Goal: Transaction & Acquisition: Purchase product/service

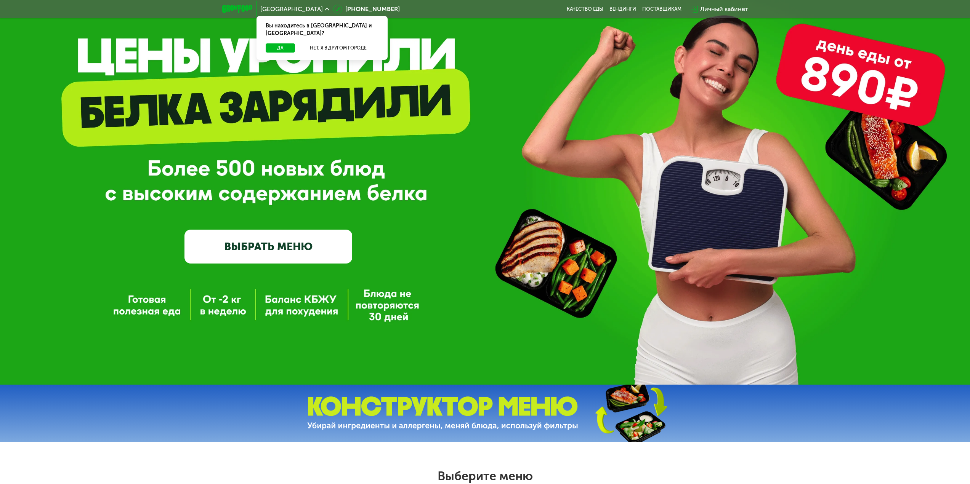
scroll to position [76, 0]
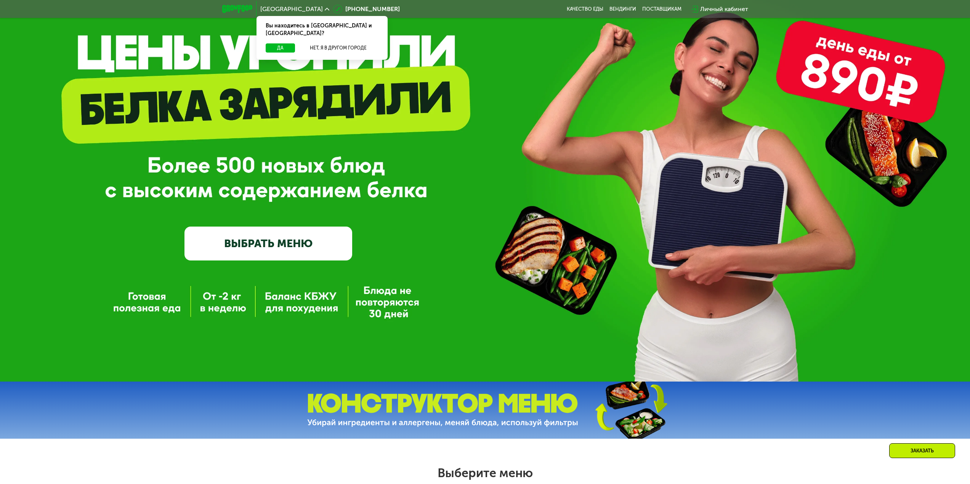
click at [290, 255] on link "ВЫБРАТЬ МЕНЮ" at bounding box center [268, 244] width 168 height 34
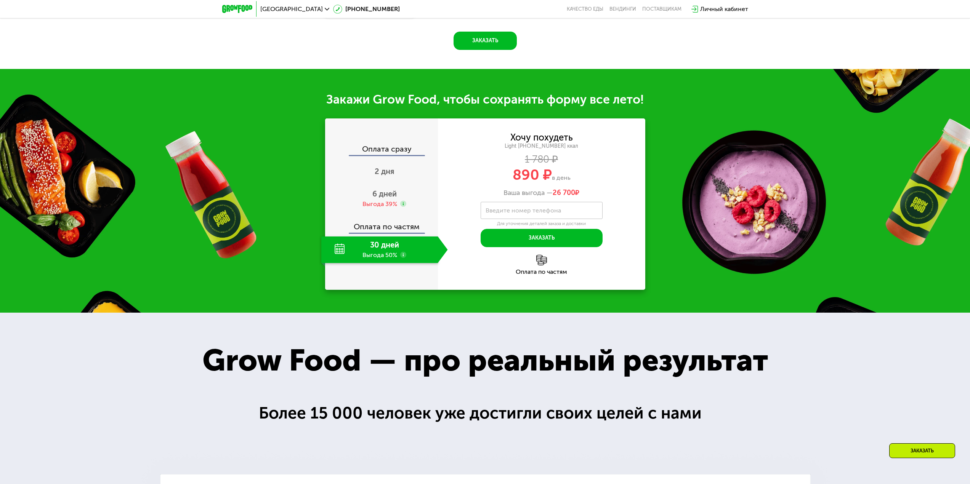
scroll to position [839, 0]
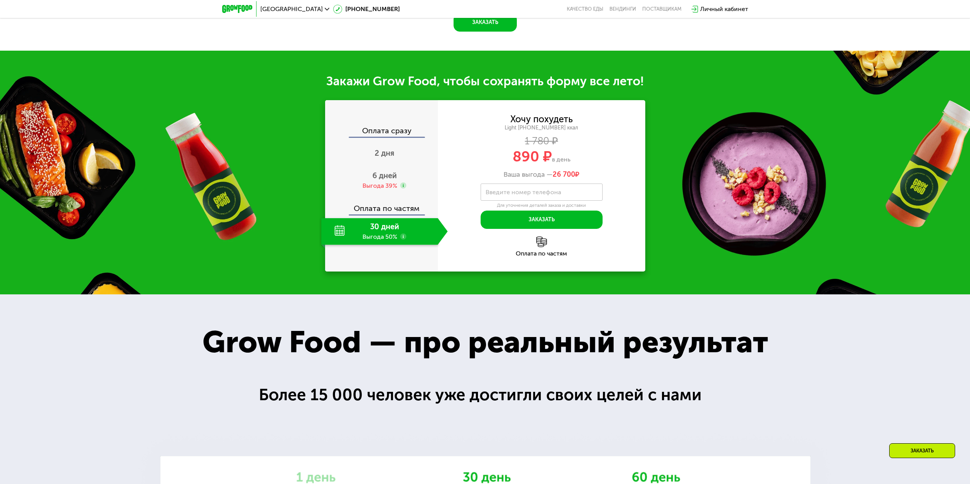
click at [386, 245] on div "30 дней Выгода 50%" at bounding box center [379, 231] width 117 height 27
click at [382, 194] on div "6 дней Выгода 39%" at bounding box center [384, 180] width 127 height 27
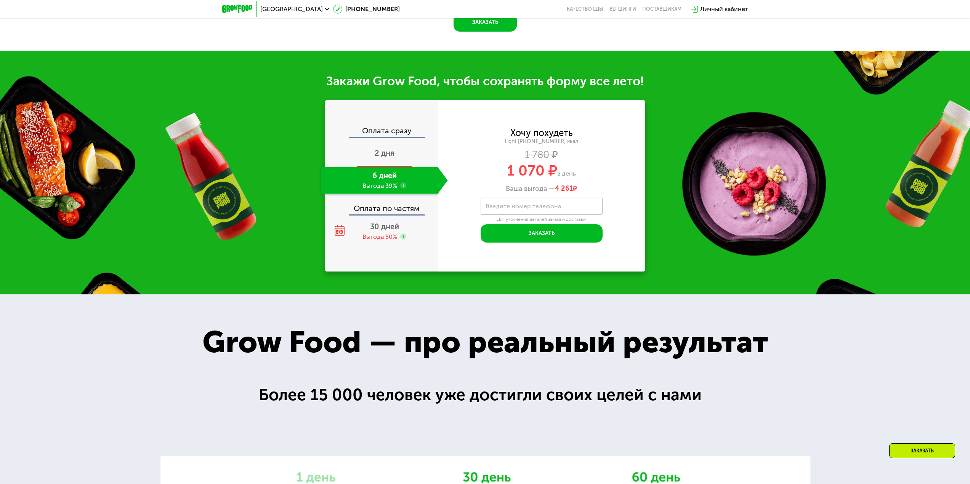
click at [386, 158] on span "2 дня" at bounding box center [385, 153] width 20 height 9
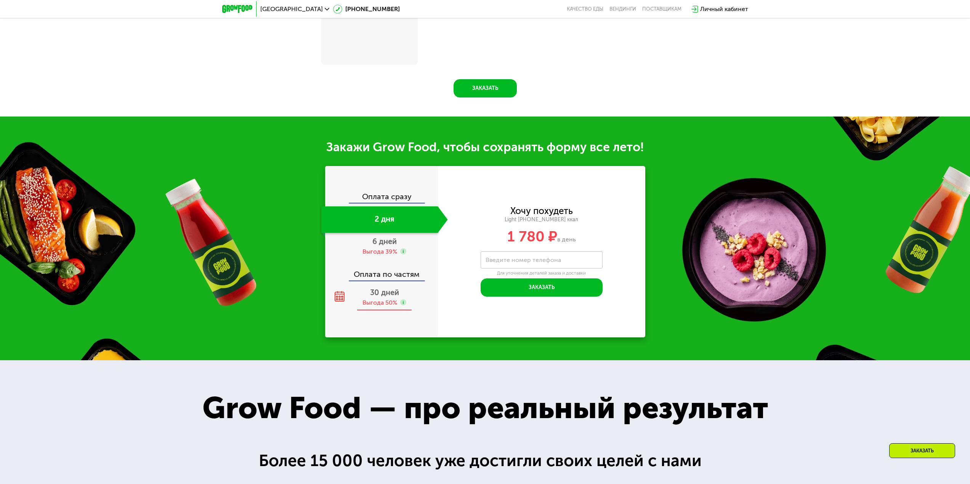
click at [380, 301] on div "Выгода 50%" at bounding box center [379, 303] width 35 height 8
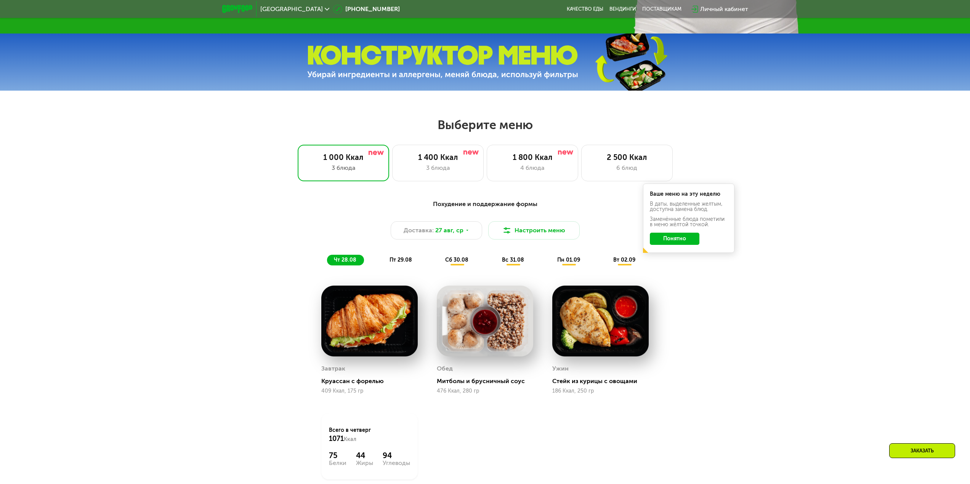
scroll to position [457, 0]
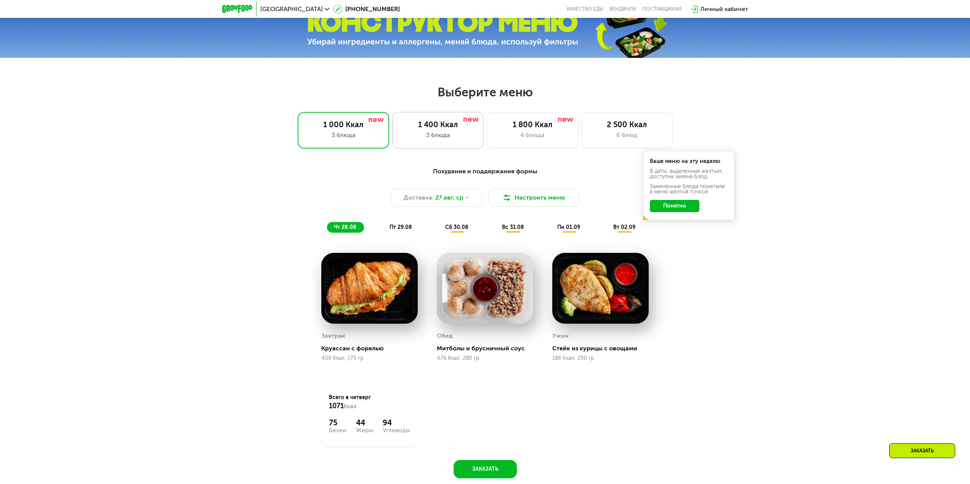
click at [455, 134] on div "3 блюда" at bounding box center [437, 135] width 75 height 9
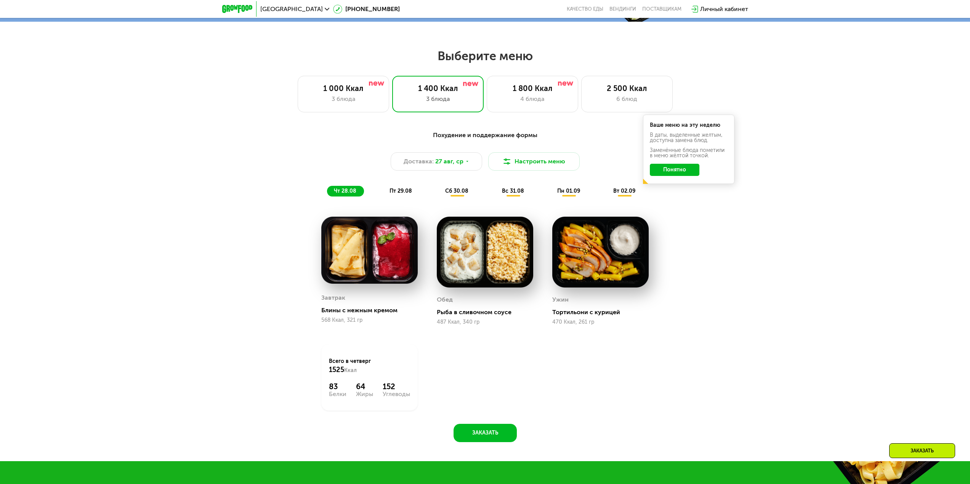
scroll to position [496, 0]
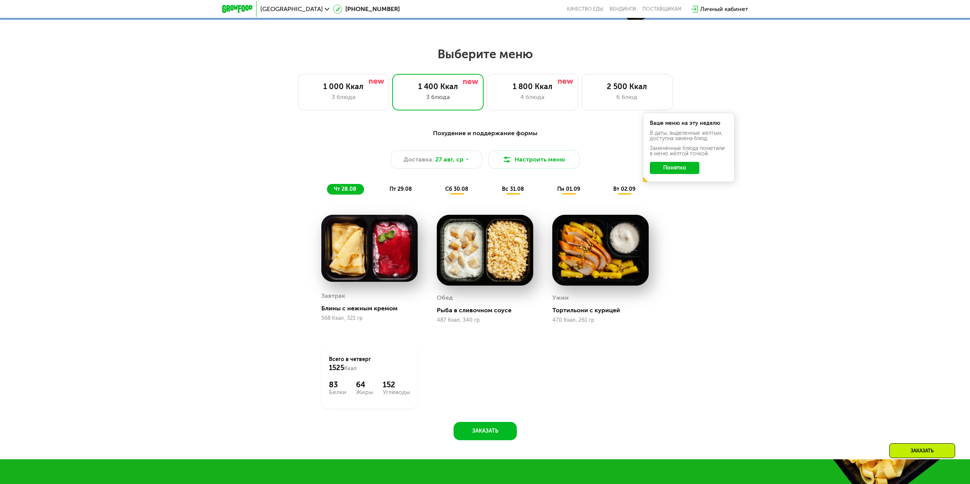
click at [233, 269] on div "Похудение и поддержание формы Доставка: [DATE] Настроить меню чт 28.08 пт 29.08…" at bounding box center [485, 289] width 970 height 342
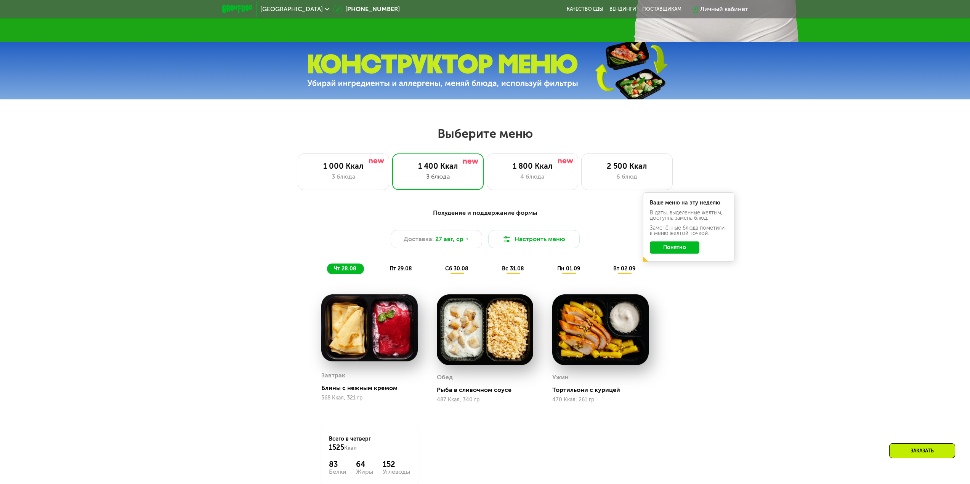
scroll to position [419, 0]
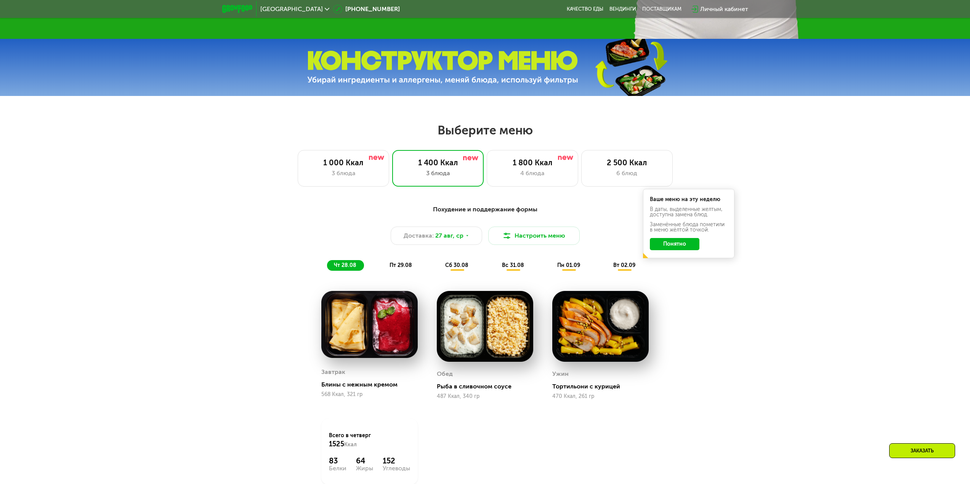
click at [495, 263] on div "сб 30.08" at bounding box center [513, 265] width 37 height 11
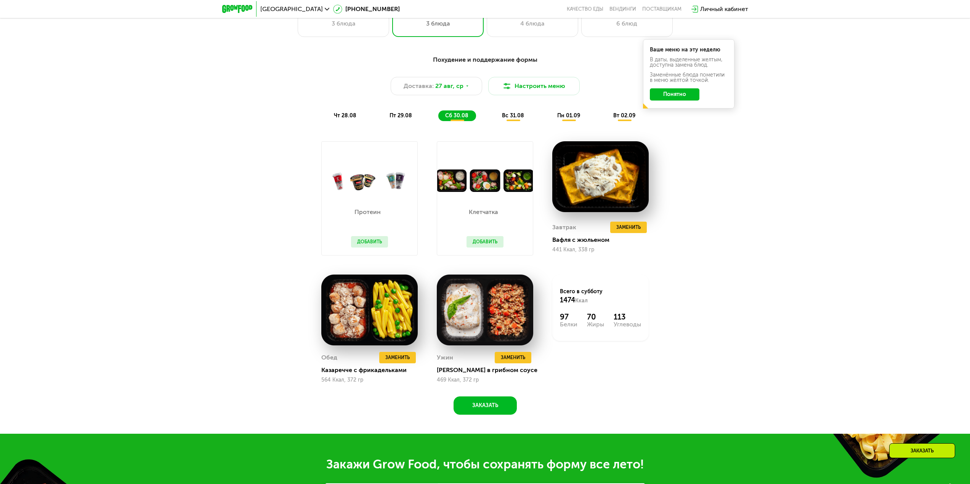
scroll to position [572, 0]
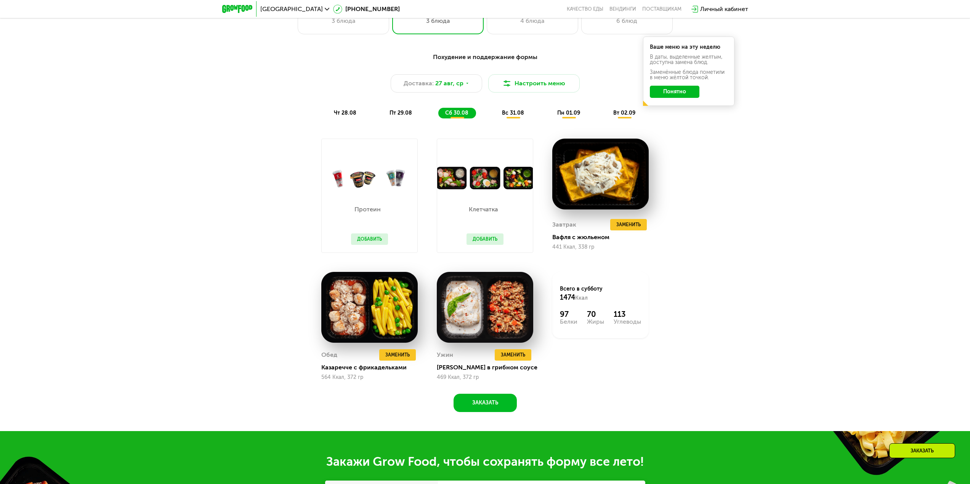
click at [550, 110] on div "вс 31.08" at bounding box center [568, 113] width 37 height 11
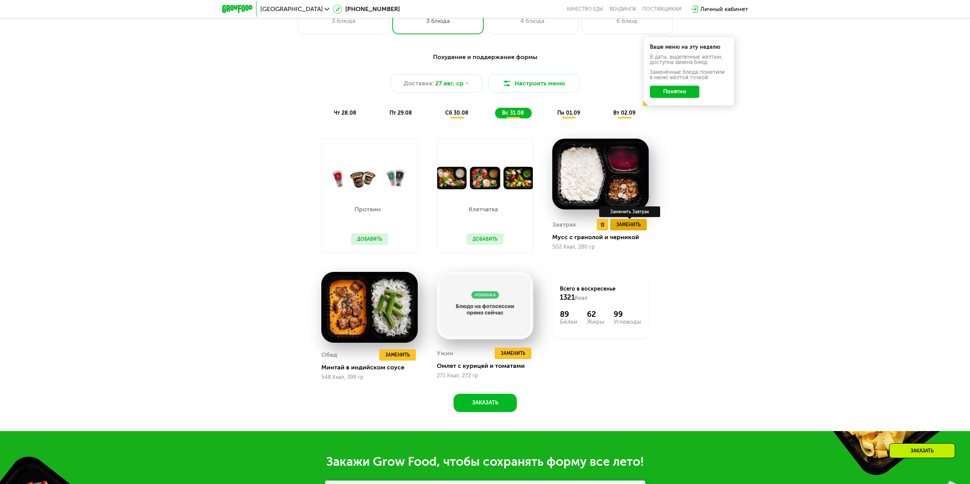
click at [636, 228] on span "Заменить" at bounding box center [628, 225] width 24 height 8
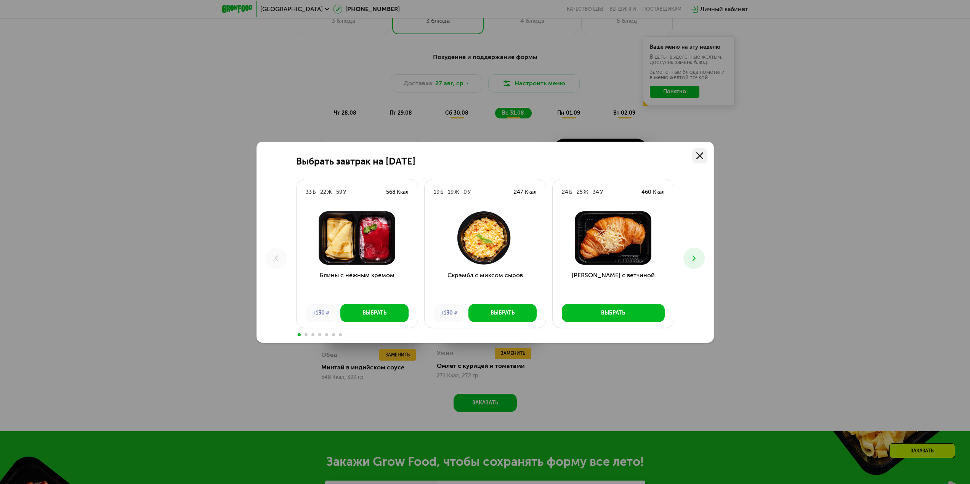
click at [702, 157] on icon at bounding box center [699, 155] width 7 height 7
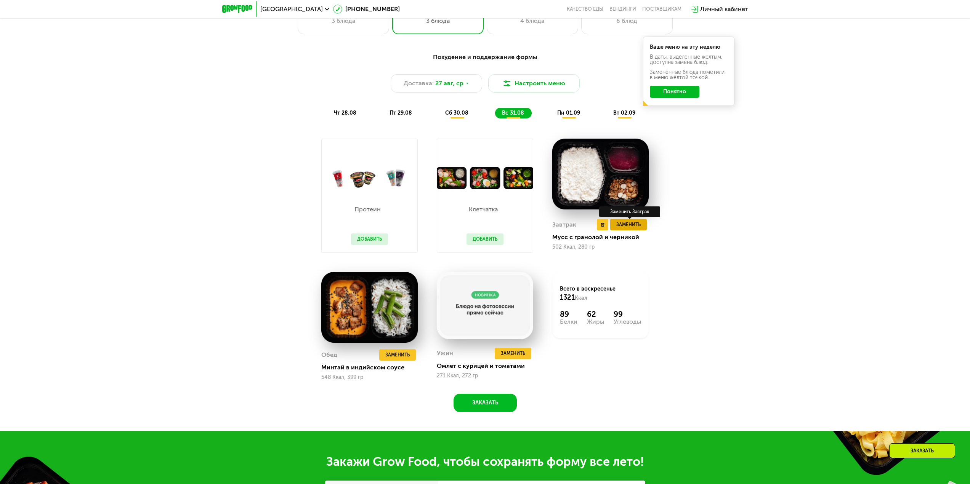
click at [625, 227] on span "Заменить" at bounding box center [628, 225] width 24 height 8
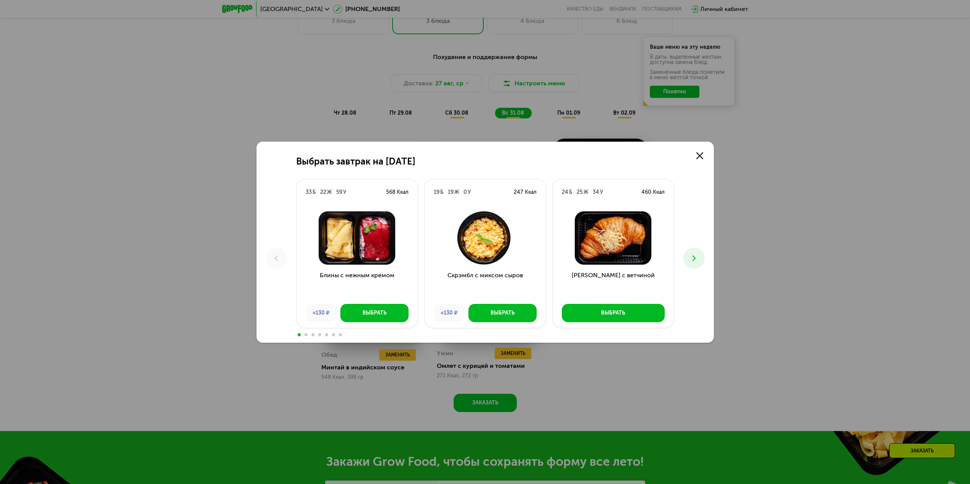
click at [695, 252] on button at bounding box center [693, 258] width 21 height 21
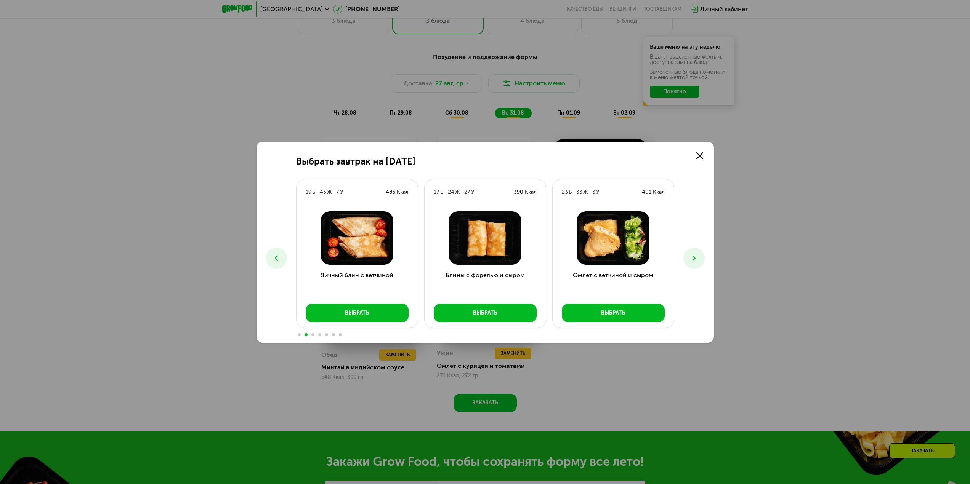
click at [695, 252] on button at bounding box center [693, 258] width 21 height 21
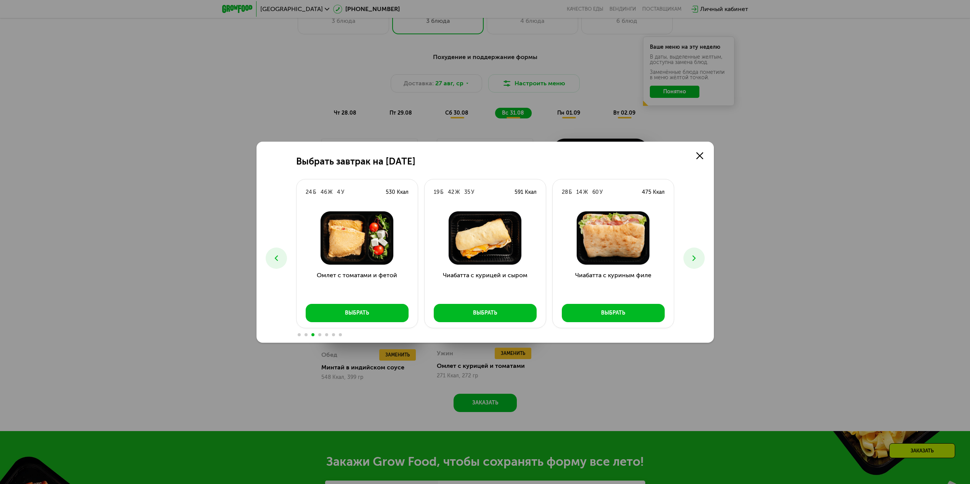
click at [695, 252] on button at bounding box center [693, 258] width 21 height 21
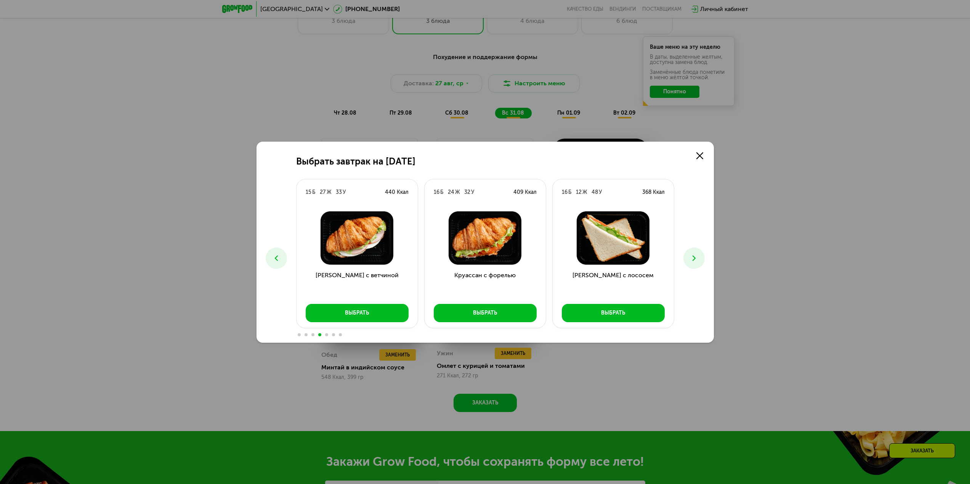
click at [695, 252] on button at bounding box center [693, 258] width 21 height 21
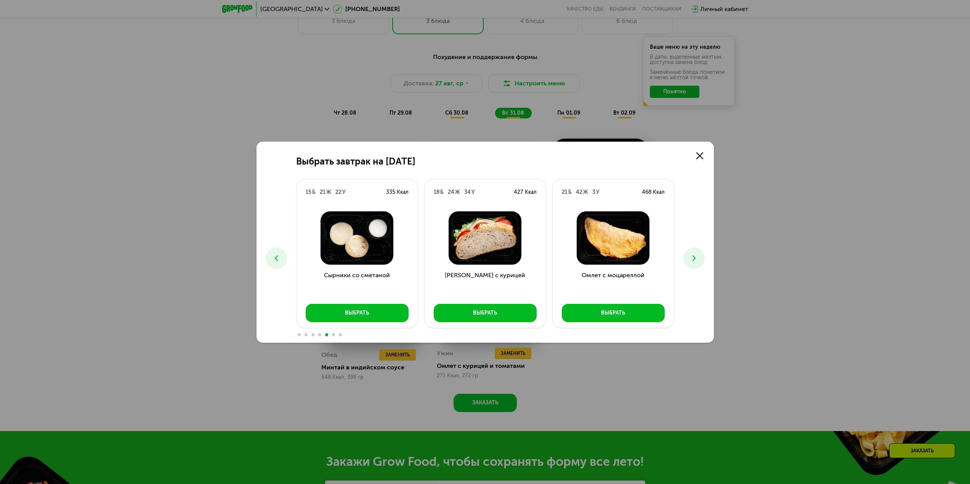
click at [695, 252] on button at bounding box center [693, 258] width 21 height 21
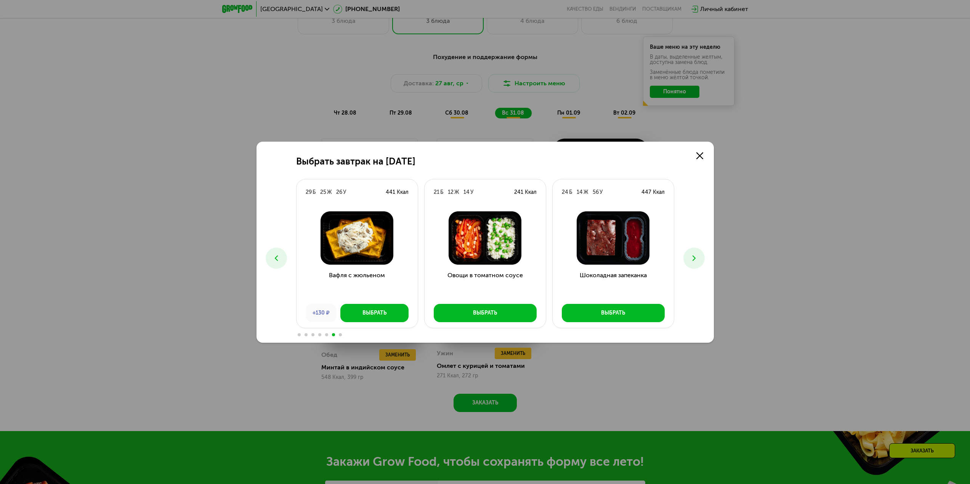
click at [694, 252] on button at bounding box center [693, 258] width 21 height 21
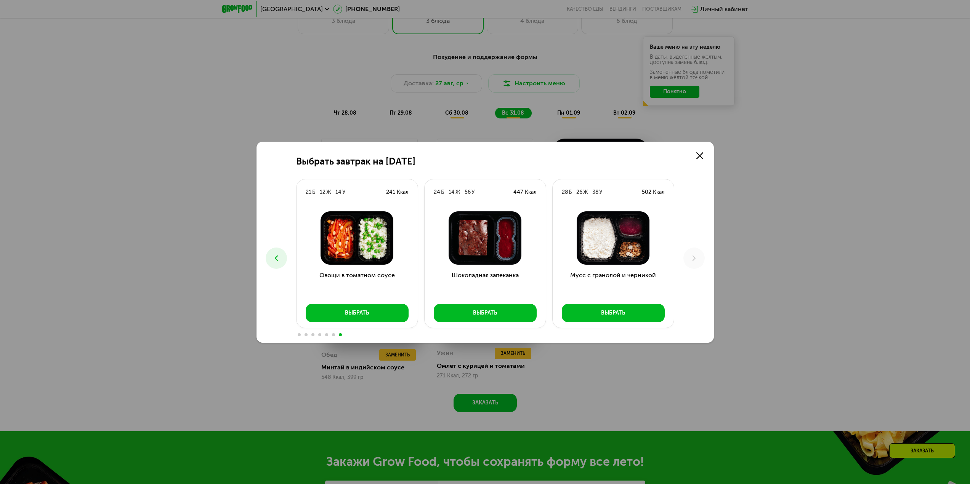
click at [271, 260] on button at bounding box center [276, 258] width 21 height 21
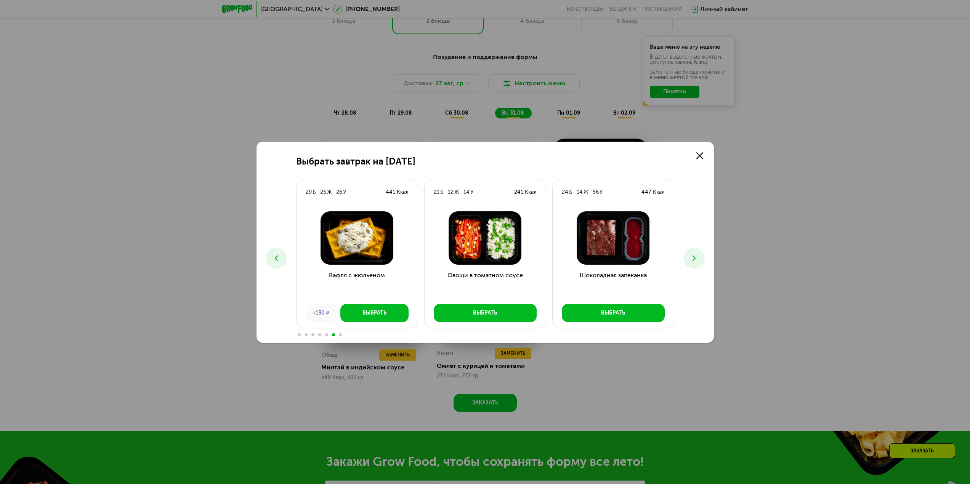
click at [271, 260] on button at bounding box center [276, 258] width 21 height 21
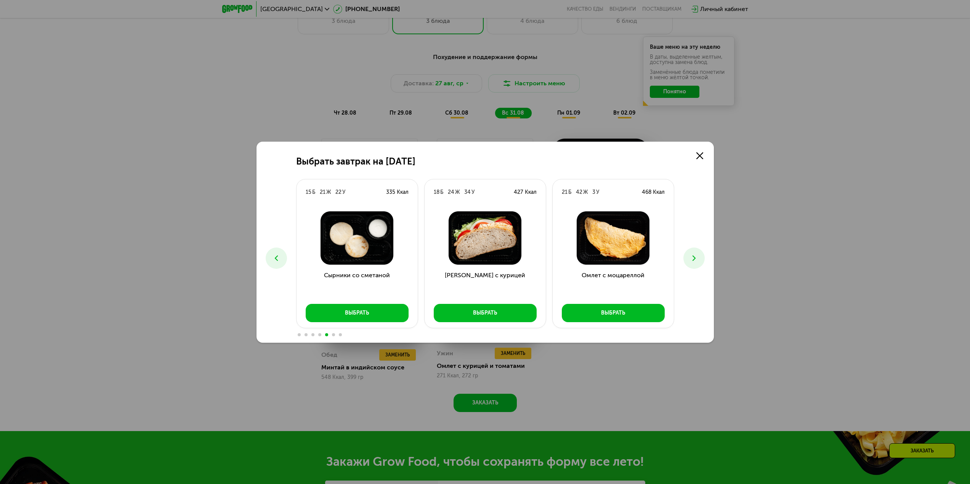
click at [271, 260] on button at bounding box center [276, 258] width 21 height 21
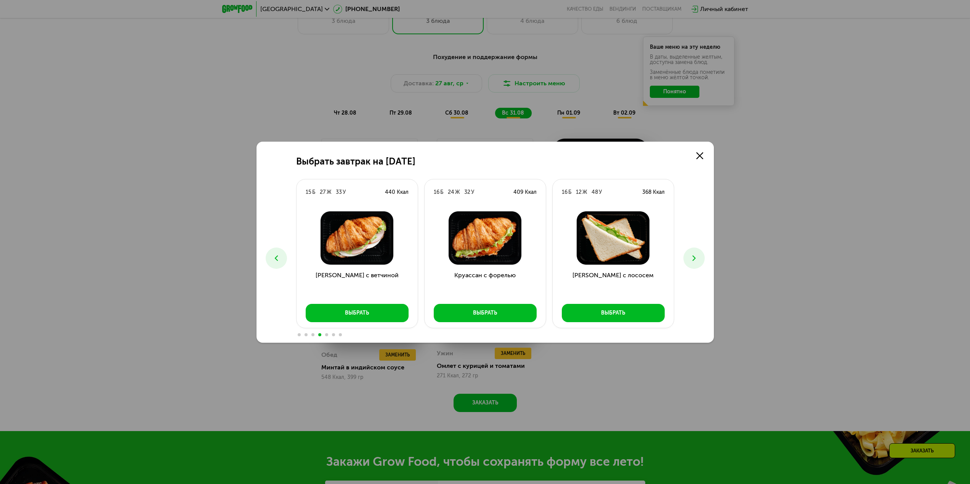
click at [271, 260] on button at bounding box center [276, 258] width 21 height 21
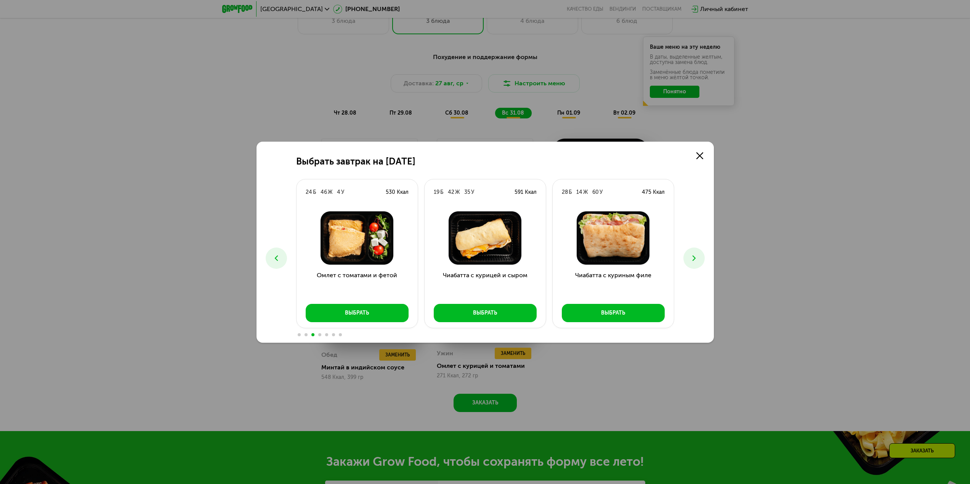
click at [271, 260] on button at bounding box center [276, 258] width 21 height 21
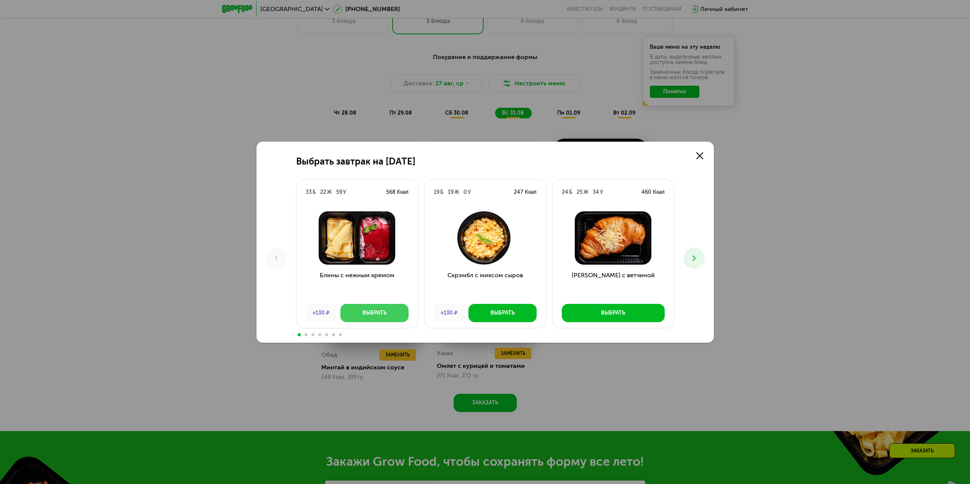
click at [387, 310] on button "Выбрать" at bounding box center [374, 313] width 68 height 18
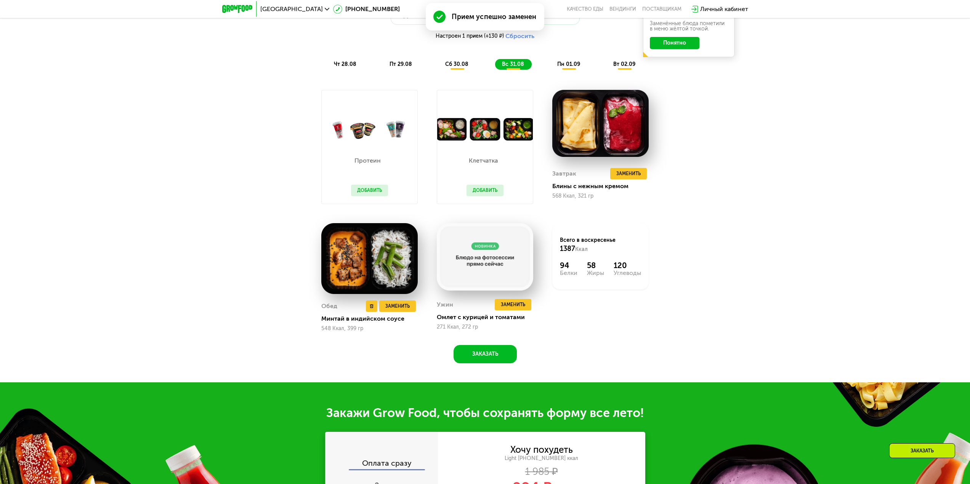
scroll to position [648, 0]
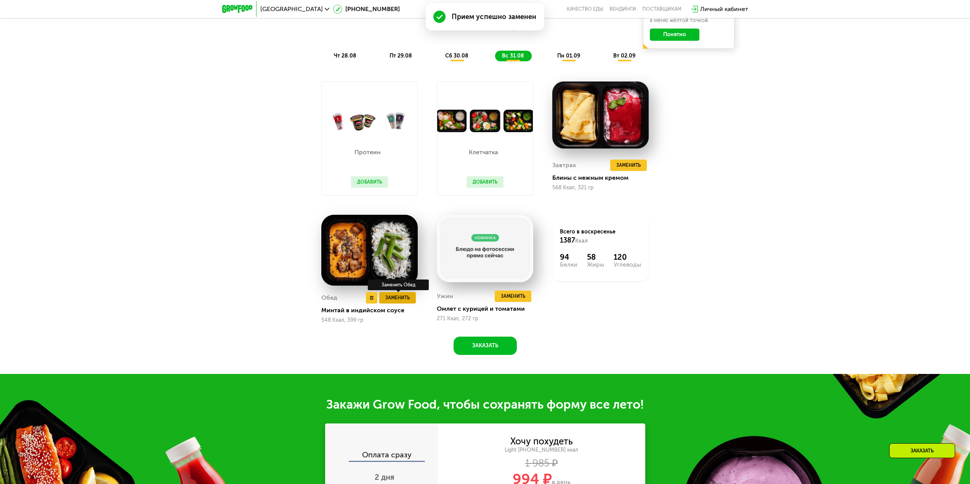
click at [390, 297] on span "Заменить" at bounding box center [397, 298] width 24 height 8
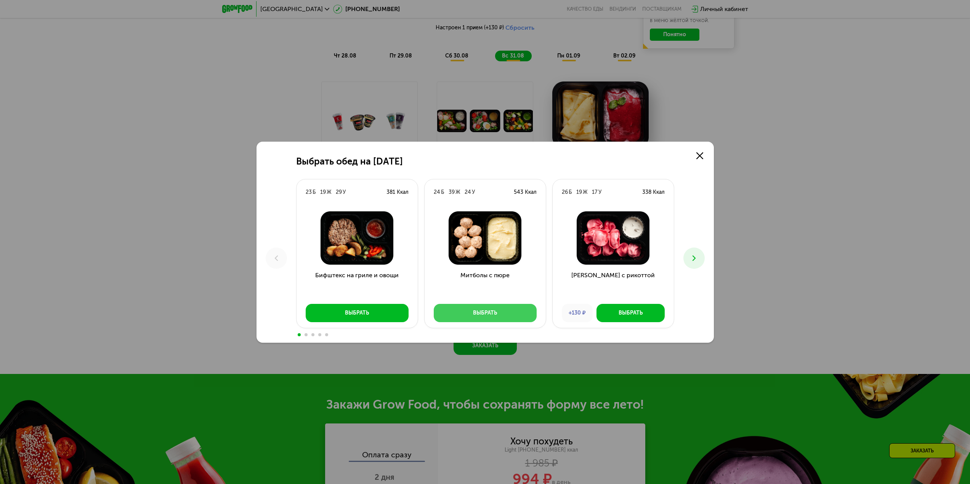
click at [479, 312] on div "Выбрать" at bounding box center [485, 313] width 24 height 8
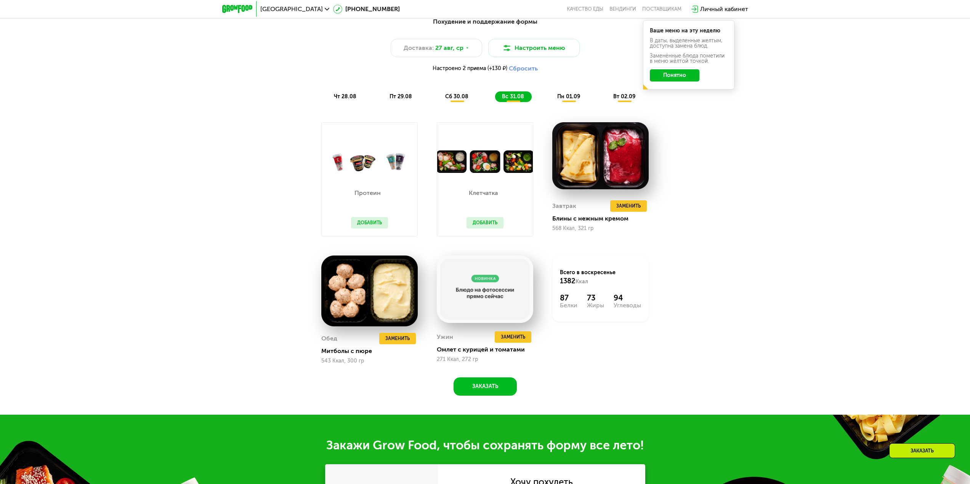
scroll to position [610, 0]
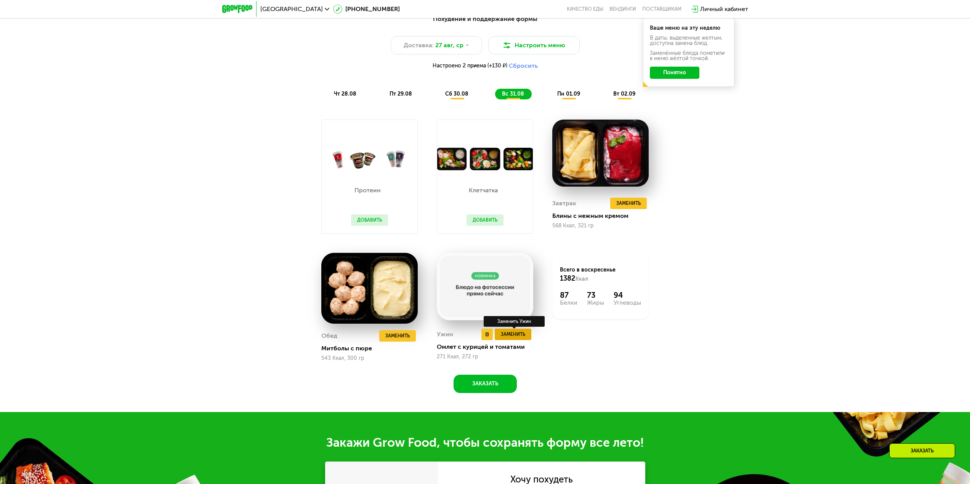
click at [512, 335] on span "Заменить" at bounding box center [513, 335] width 24 height 8
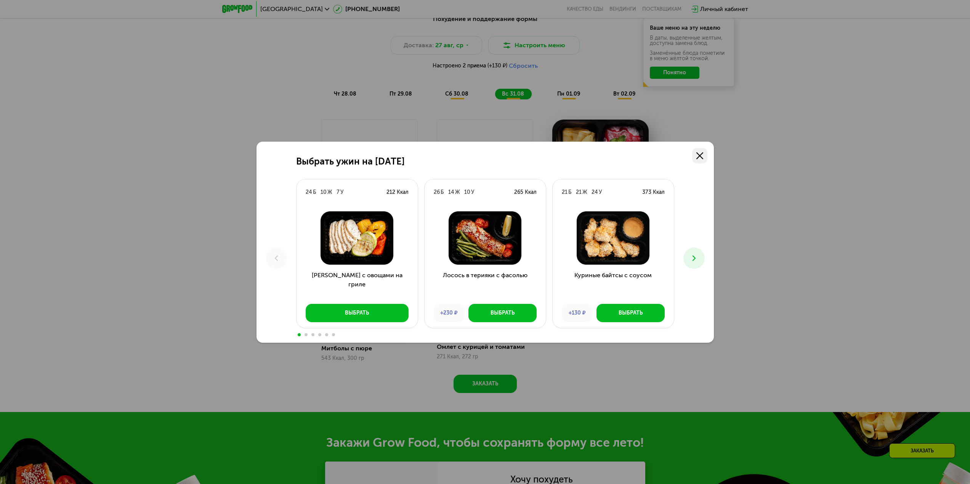
click at [701, 151] on link at bounding box center [699, 155] width 15 height 15
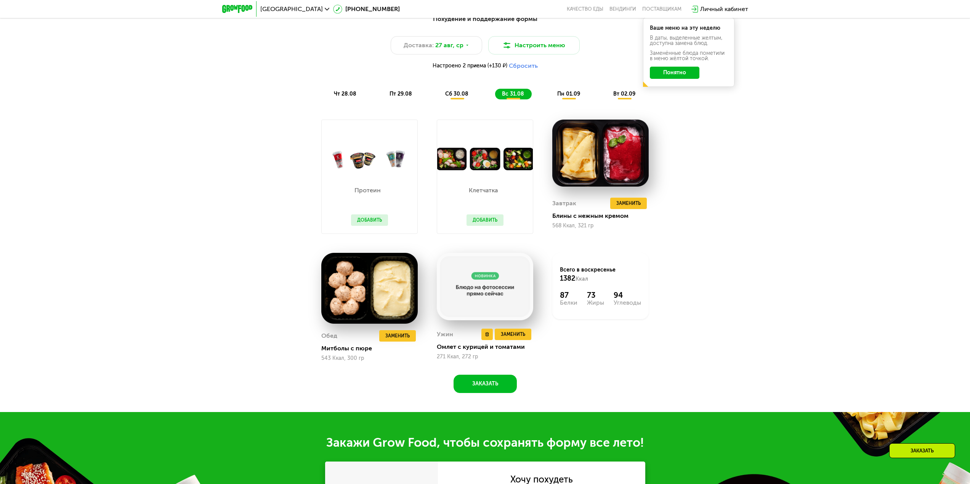
click at [498, 300] on img at bounding box center [485, 286] width 96 height 67
click at [506, 330] on div "Ужин Удалить Ужин Заменить Заменить Ужин Омлет с курицей и томатами 271 Ккал, 2…" at bounding box center [485, 344] width 96 height 35
click at [512, 335] on span "Заменить" at bounding box center [513, 335] width 24 height 8
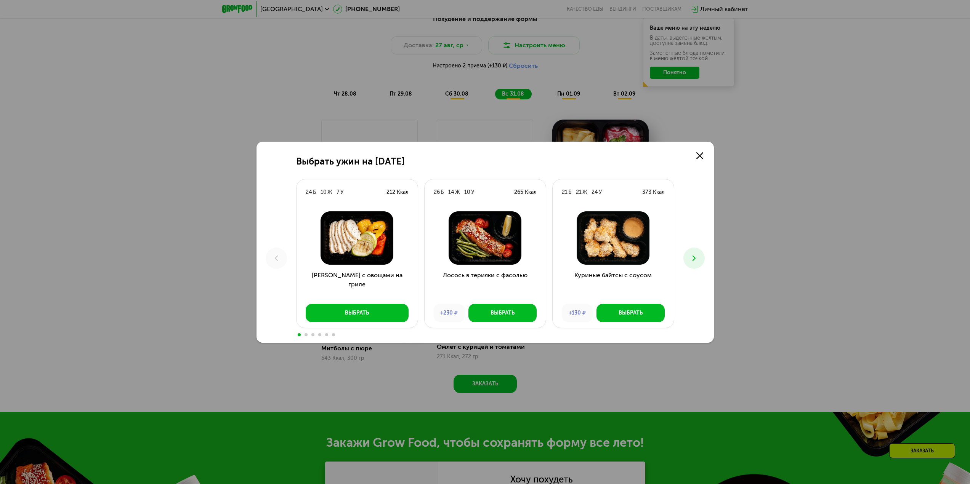
click at [699, 252] on button at bounding box center [693, 258] width 21 height 21
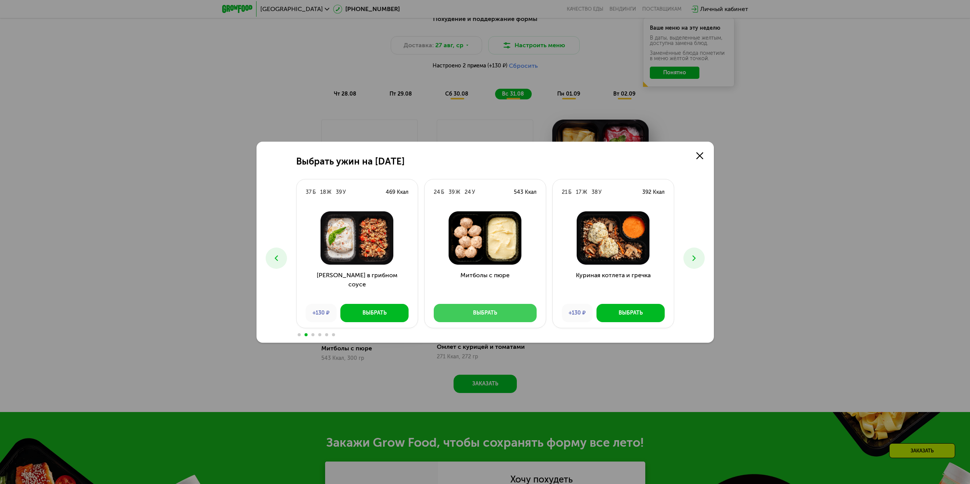
click at [491, 314] on div "Выбрать" at bounding box center [485, 313] width 24 height 8
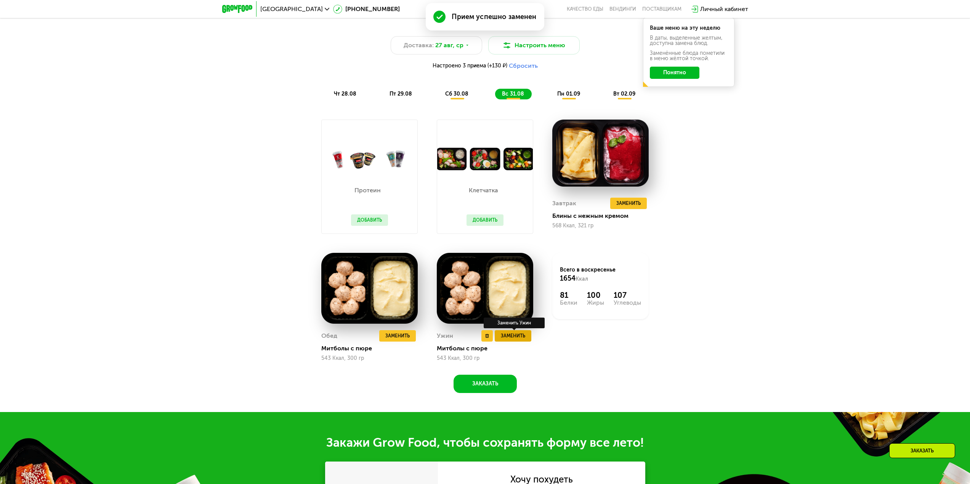
click at [525, 340] on span "Заменить" at bounding box center [513, 336] width 24 height 8
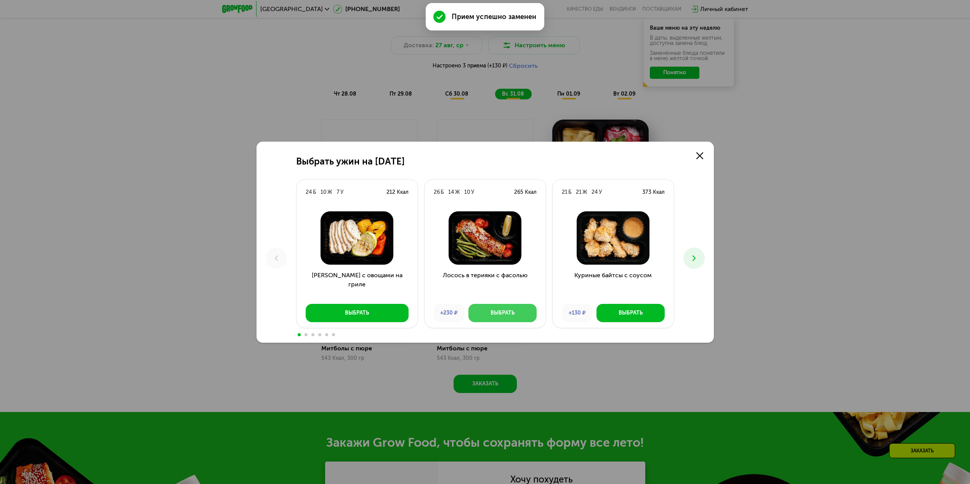
click at [493, 315] on div "Выбрать" at bounding box center [503, 313] width 24 height 8
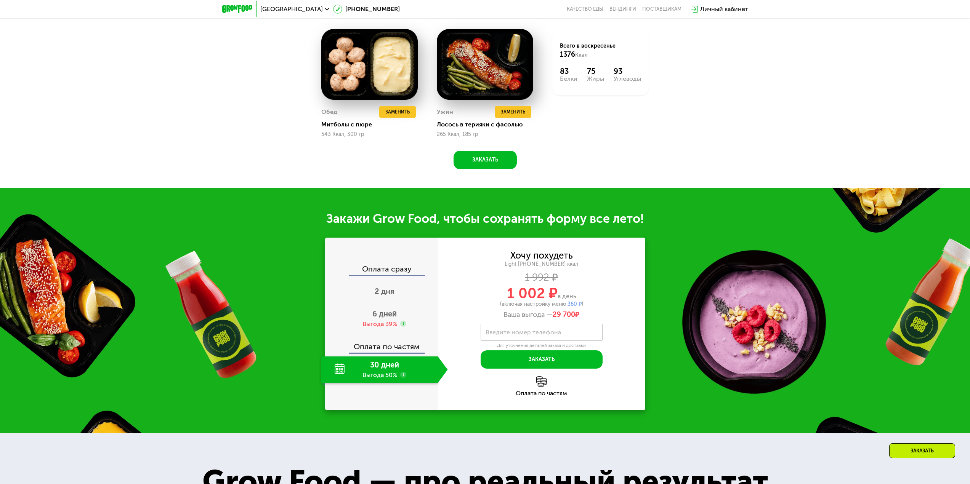
scroll to position [839, 0]
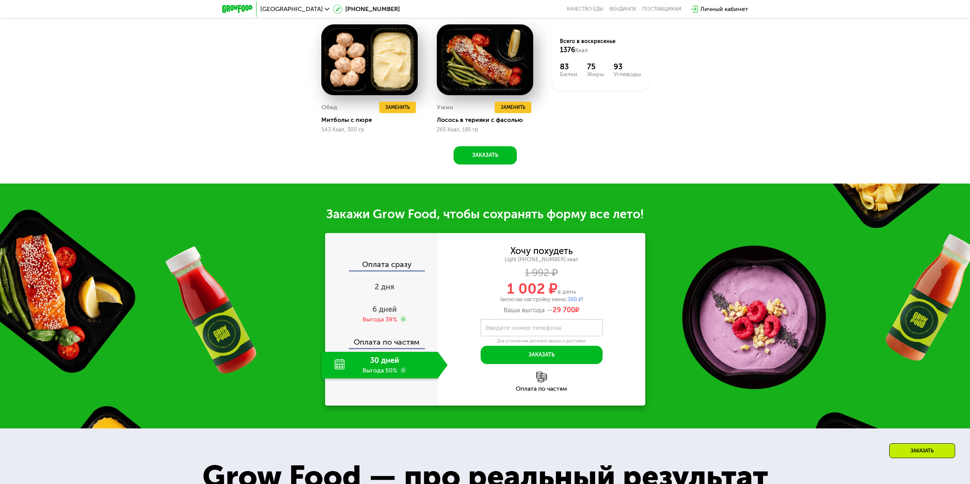
click at [379, 369] on div "30 дней Выгода 50%" at bounding box center [379, 365] width 117 height 27
click at [389, 319] on div "Выгода 39%" at bounding box center [379, 320] width 35 height 8
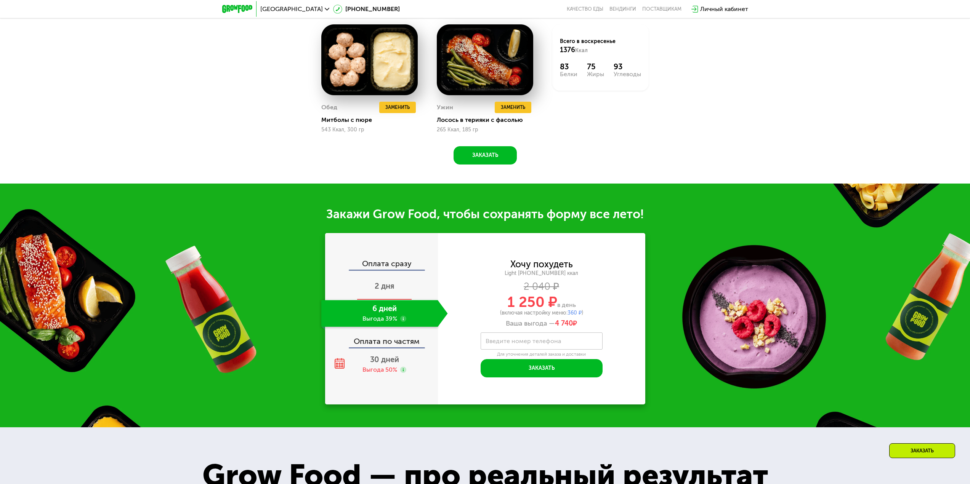
click at [388, 291] on span "2 дня" at bounding box center [385, 286] width 20 height 9
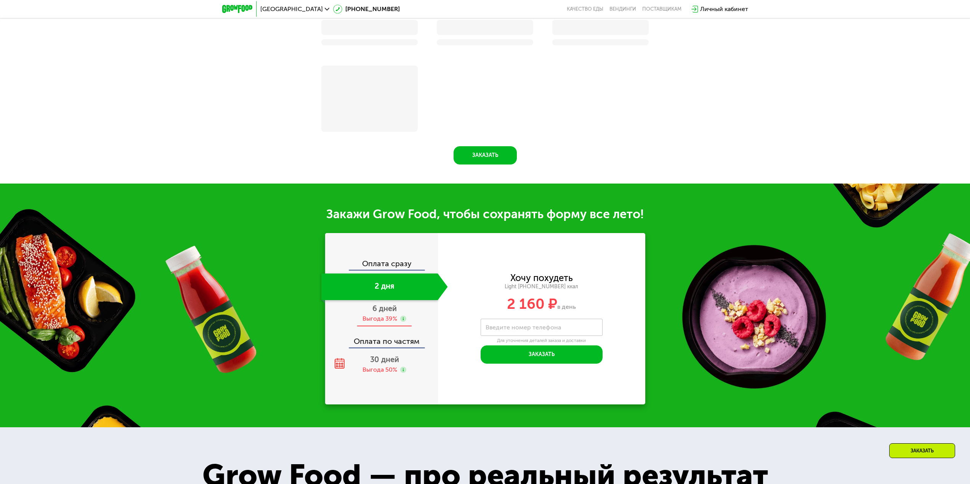
click at [382, 318] on div "Выгода 39%" at bounding box center [379, 319] width 35 height 8
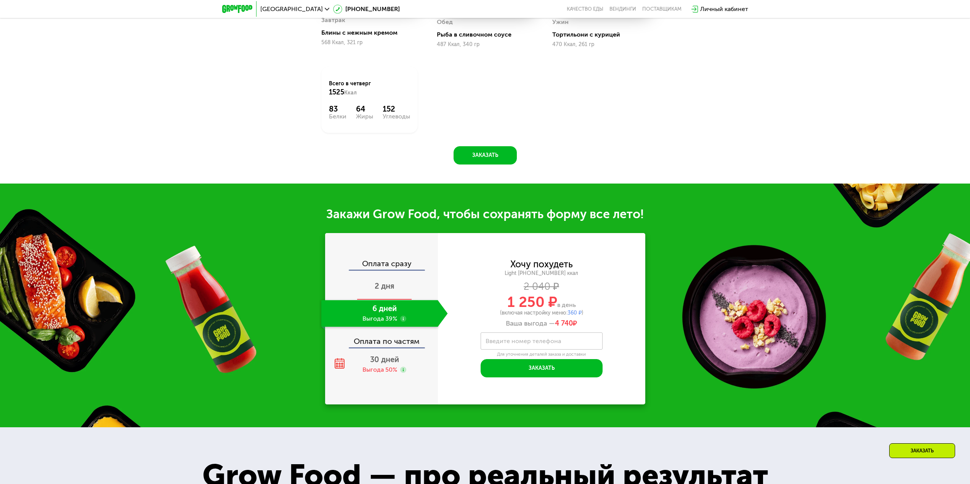
click at [383, 298] on div "2 дня" at bounding box center [384, 287] width 127 height 27
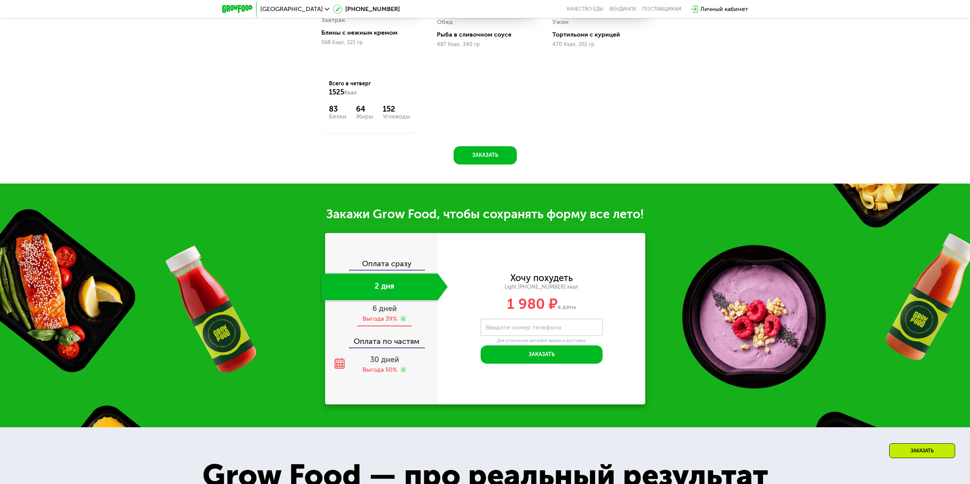
click at [377, 322] on div "Выгода 39%" at bounding box center [379, 319] width 35 height 8
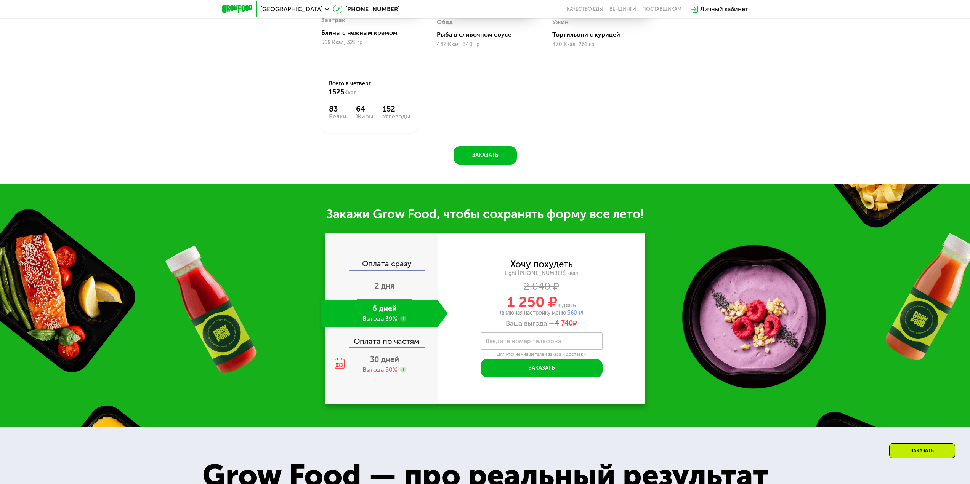
click at [382, 287] on span "2 дня" at bounding box center [385, 286] width 20 height 9
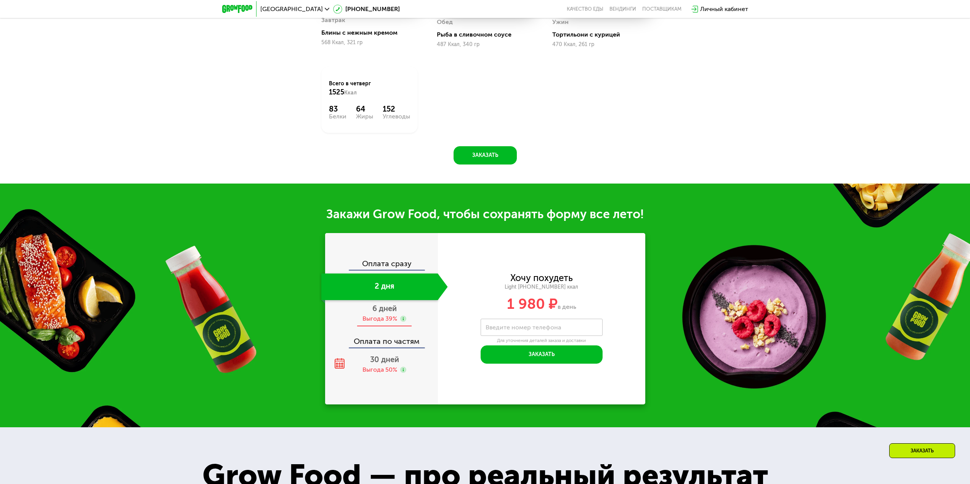
click at [370, 321] on div "Выгода 39%" at bounding box center [379, 319] width 35 height 8
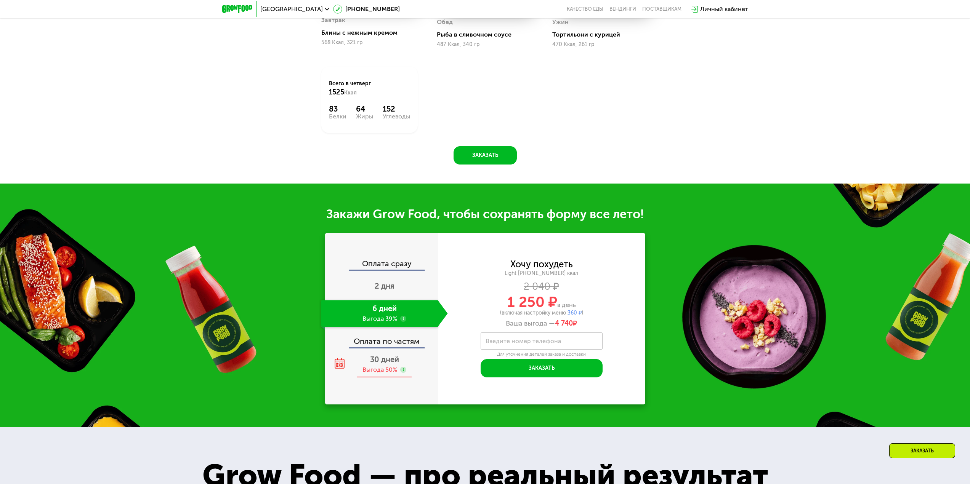
click at [393, 367] on div "30 дней Выгода 50%" at bounding box center [384, 364] width 127 height 27
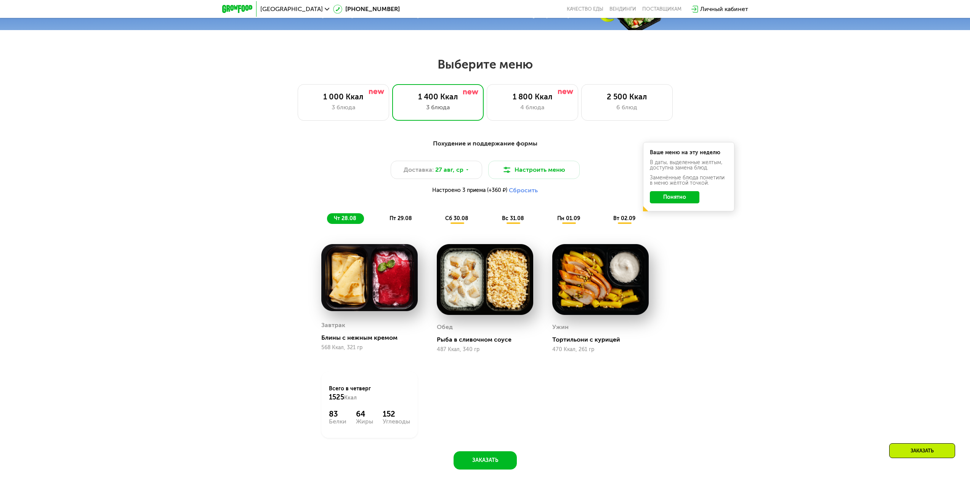
scroll to position [486, 0]
click at [530, 189] on button "Сбросить" at bounding box center [523, 190] width 29 height 8
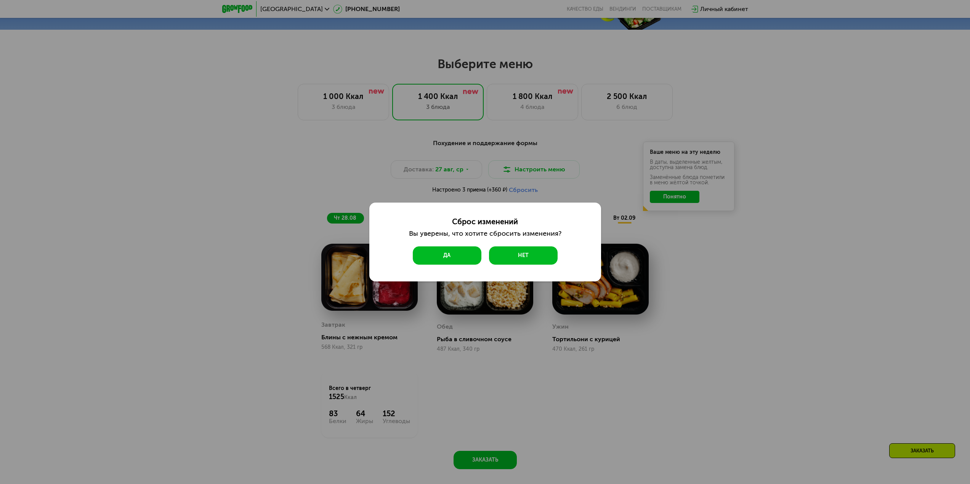
click at [457, 256] on button "Да" at bounding box center [447, 256] width 69 height 18
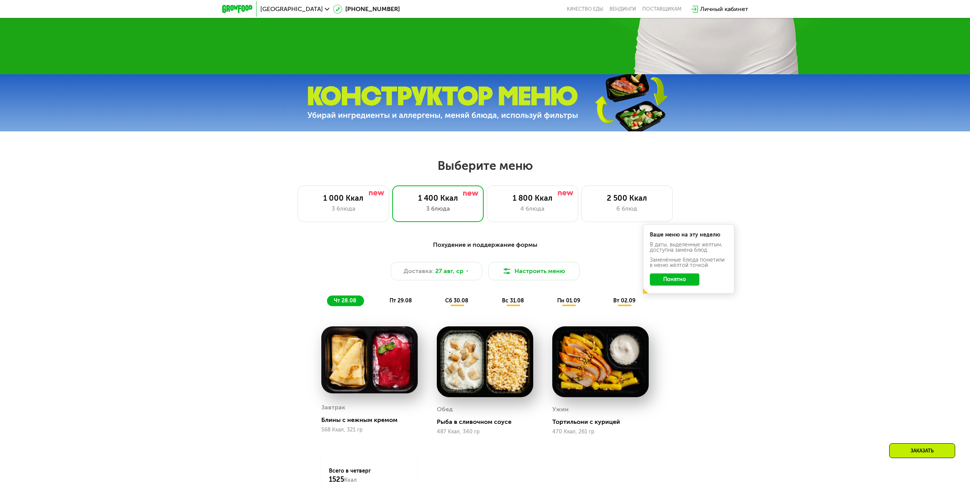
scroll to position [333, 0]
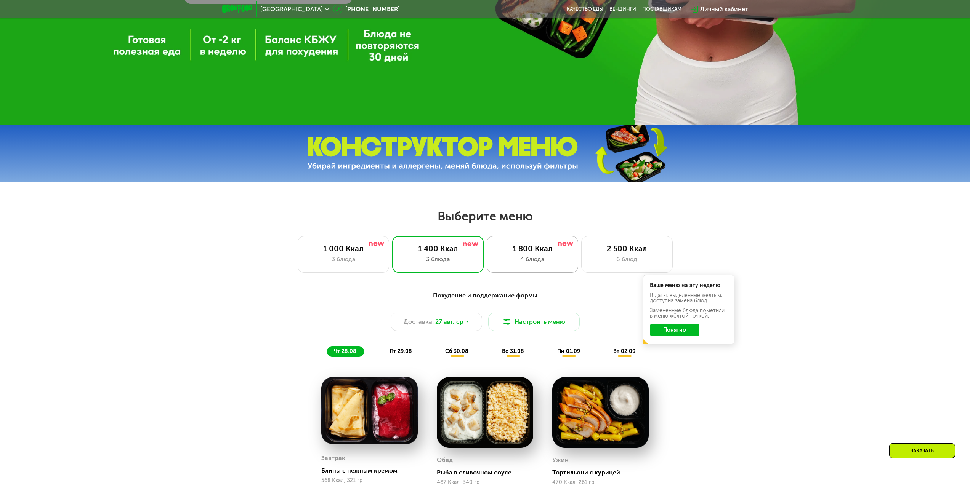
click at [529, 253] on div "1 800 Ккал" at bounding box center [532, 248] width 75 height 9
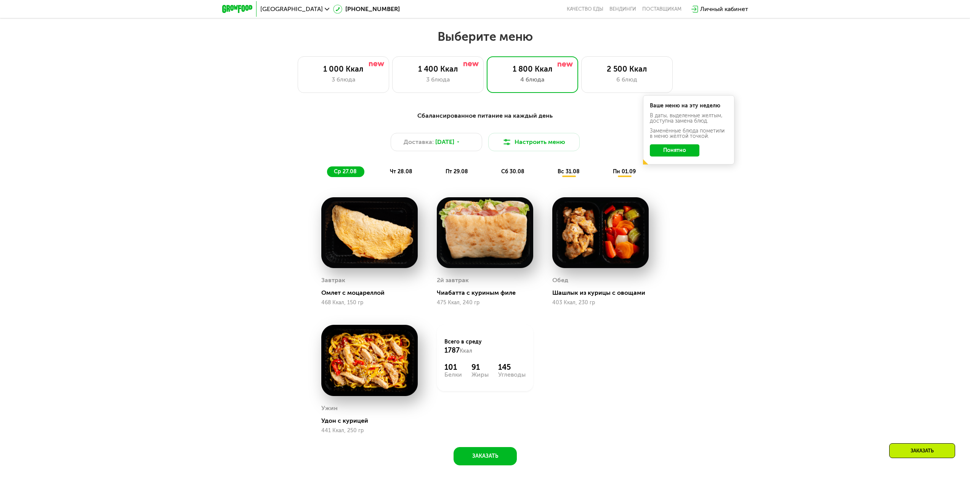
scroll to position [486, 0]
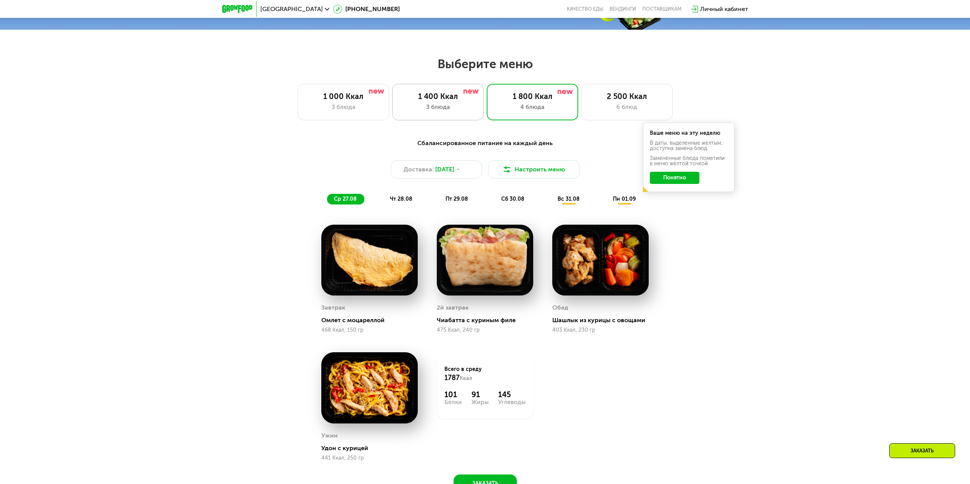
click at [447, 112] on div "3 блюда" at bounding box center [437, 107] width 75 height 9
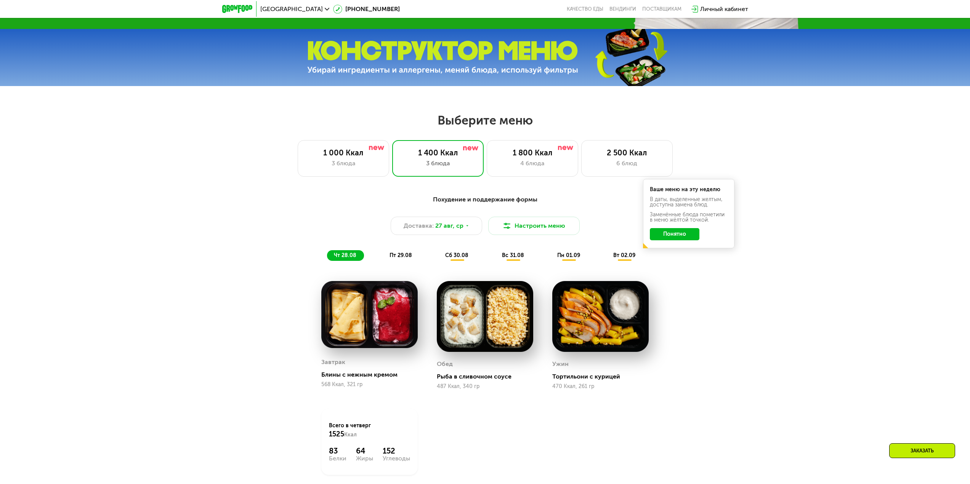
scroll to position [371, 0]
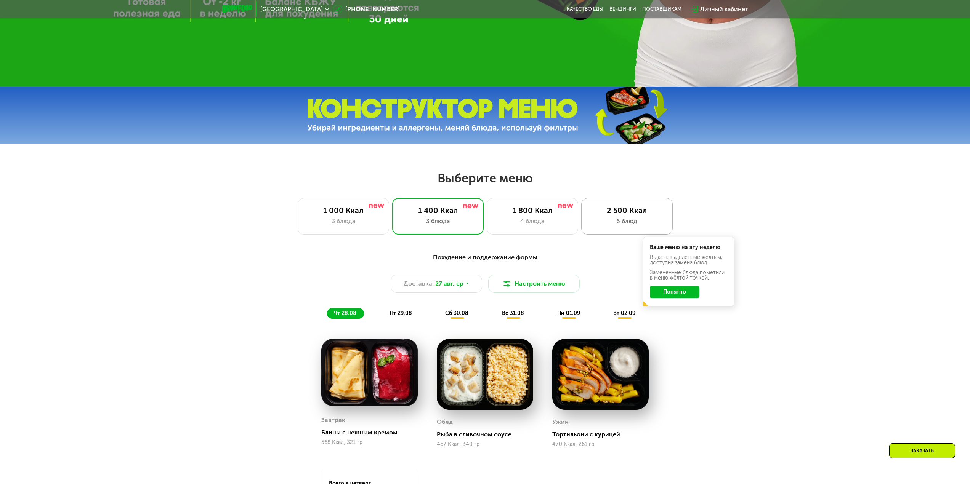
click at [620, 215] on div "2 500 Ккал" at bounding box center [626, 210] width 75 height 9
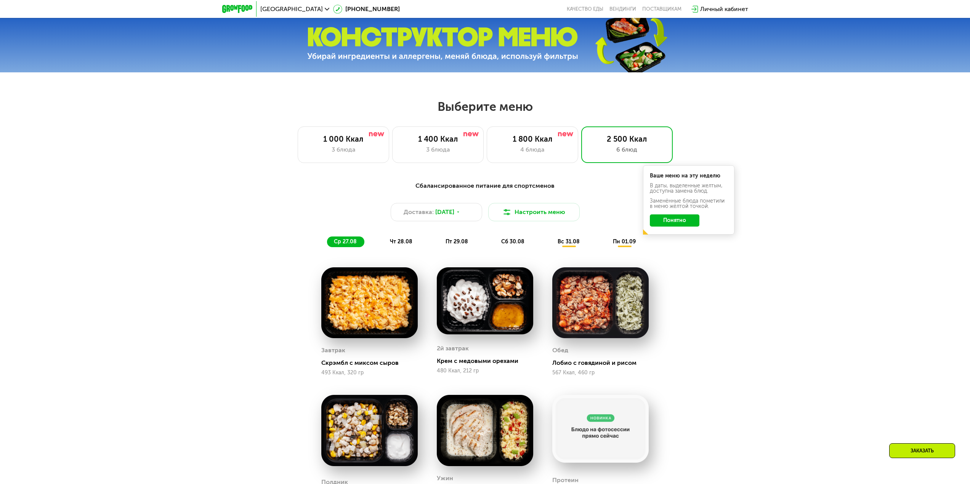
scroll to position [411, 0]
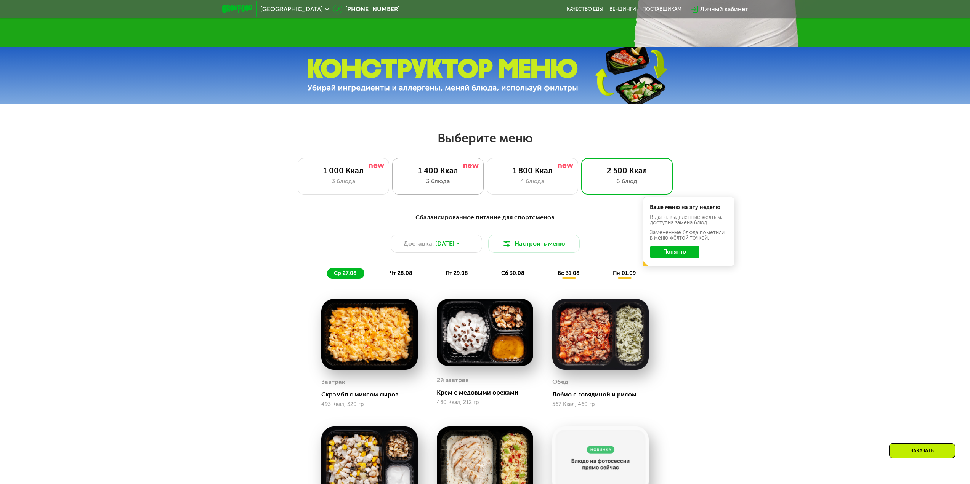
click at [463, 175] on div "1 400 Ккал" at bounding box center [437, 170] width 75 height 9
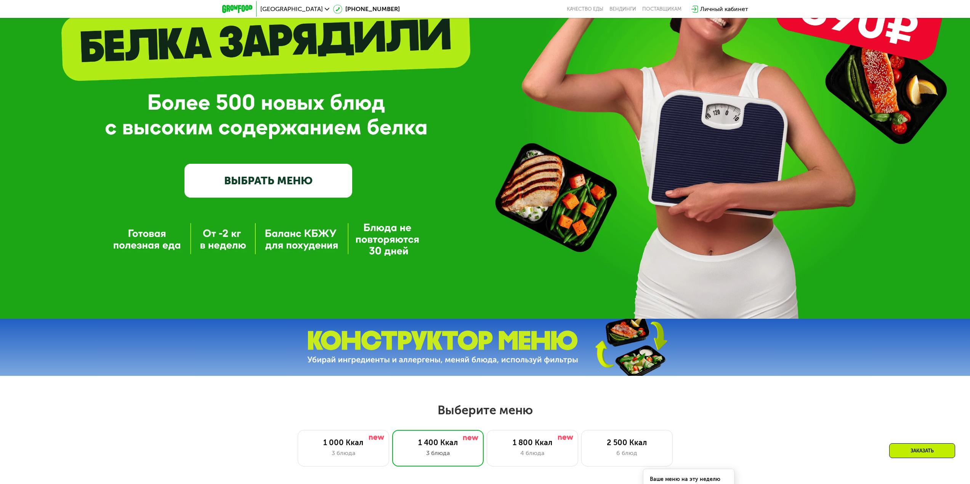
scroll to position [0, 0]
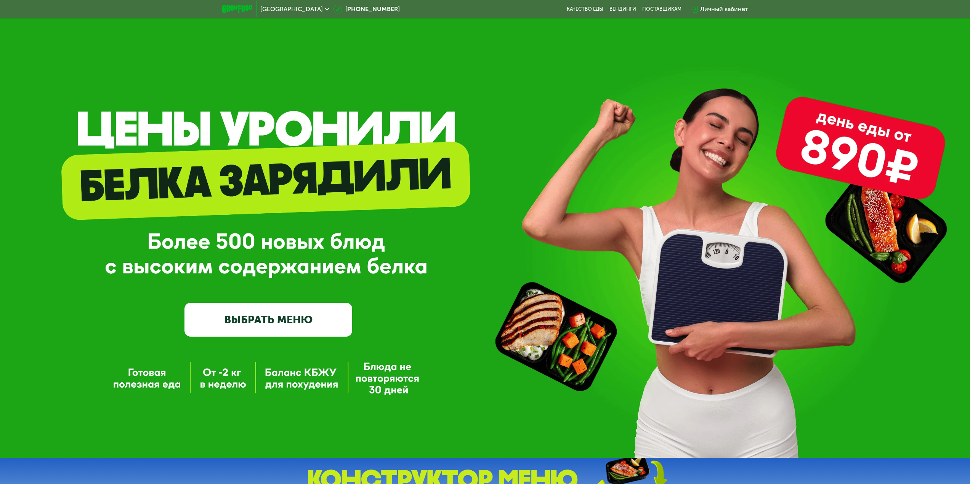
drag, startPoint x: 193, startPoint y: 268, endPoint x: 189, endPoint y: 98, distance: 169.3
